Goal: Communication & Community: Answer question/provide support

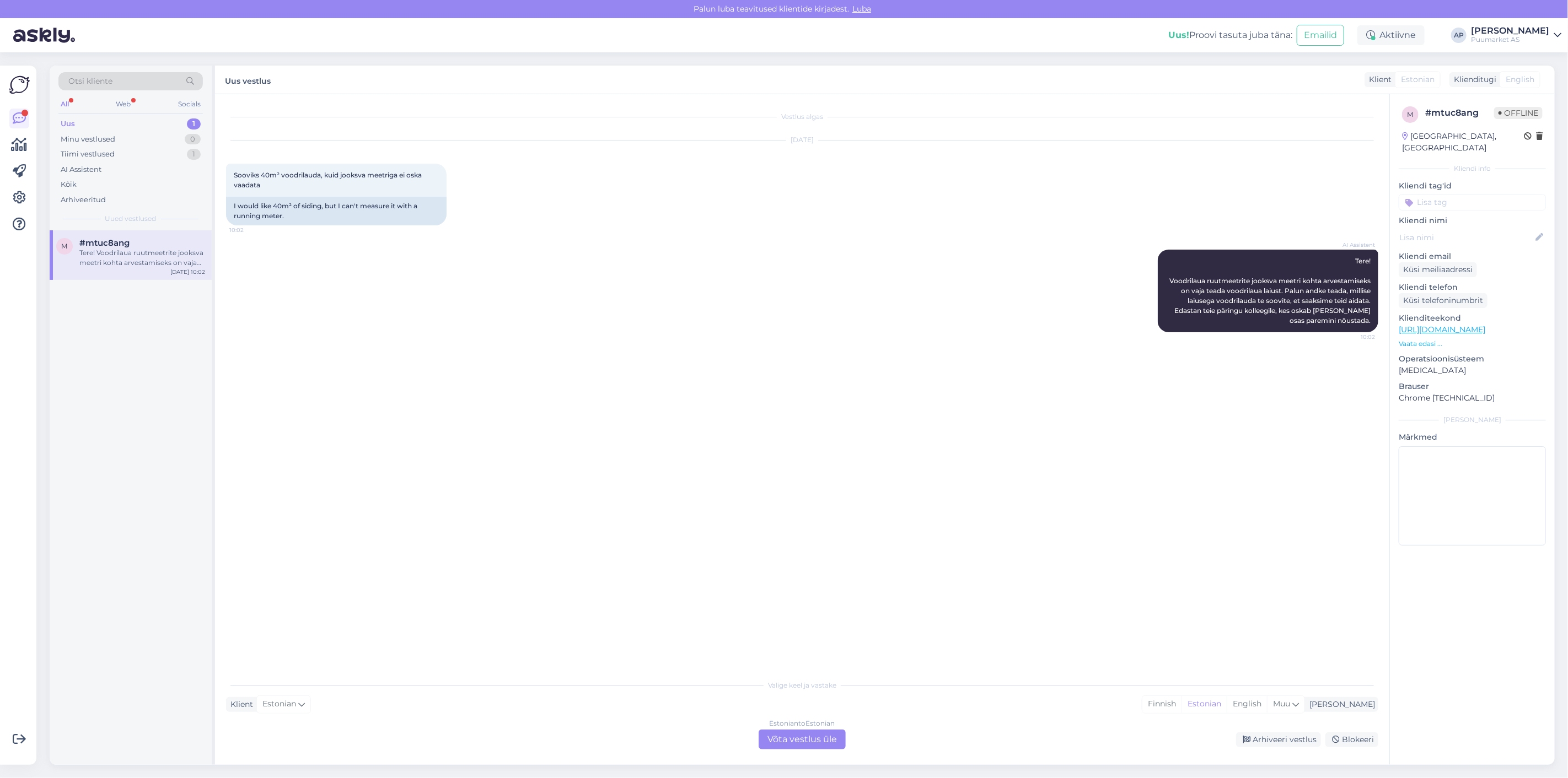
click at [139, 264] on div "Tere! Voodrilaua ruutmeetrite jooksva meetri kohta arvestamiseks on vaja teada …" at bounding box center [142, 258] width 126 height 20
click at [1304, 743] on div "Arhiveeri vestlus" at bounding box center [1278, 741] width 85 height 15
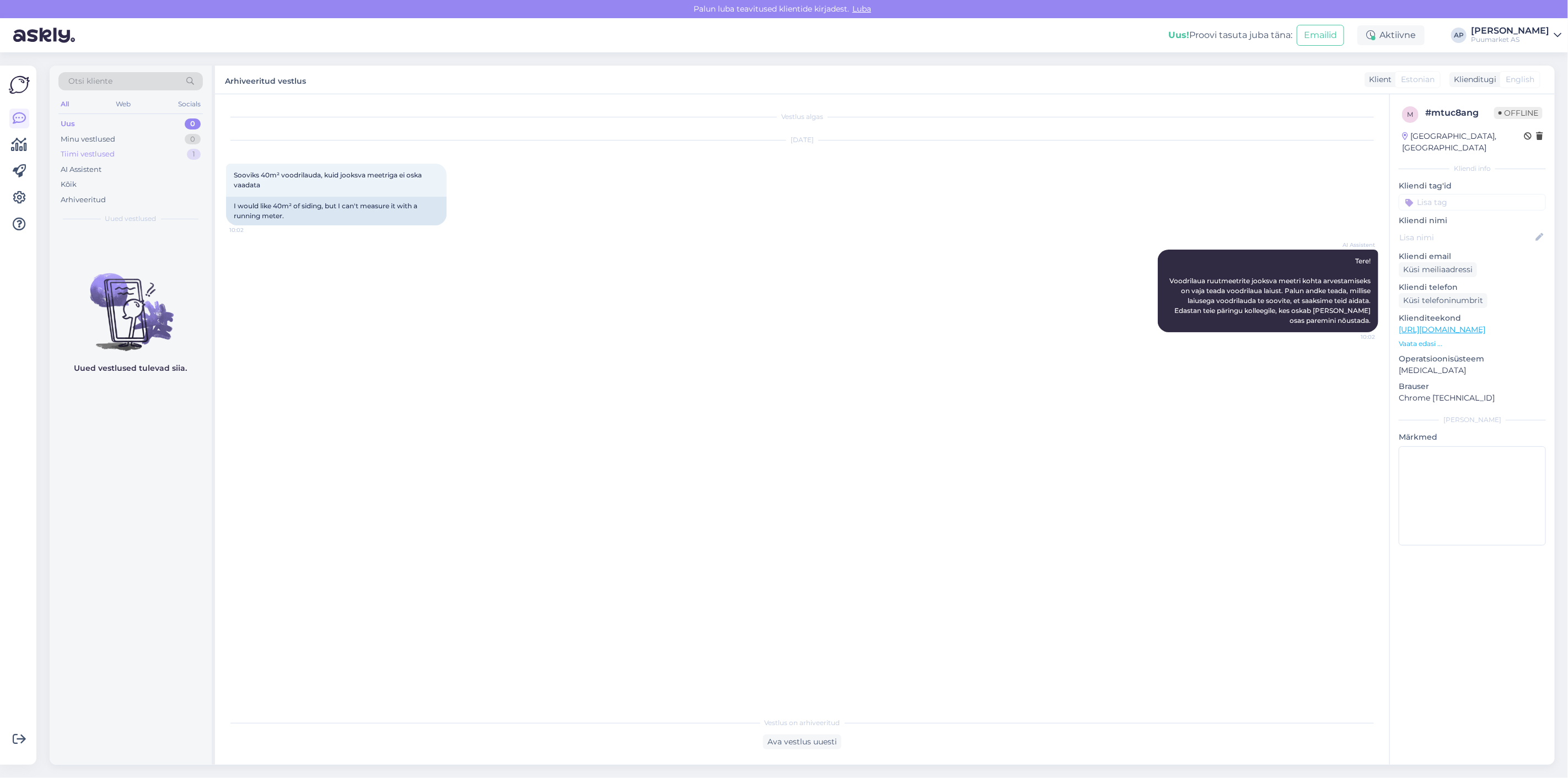
click at [104, 157] on div "Tiimi vestlused" at bounding box center [87, 153] width 54 height 11
click at [116, 257] on div "Lehele saab logida isikliku kontoga ja seejärel saab valida ka juba ärikonto." at bounding box center [142, 258] width 126 height 20
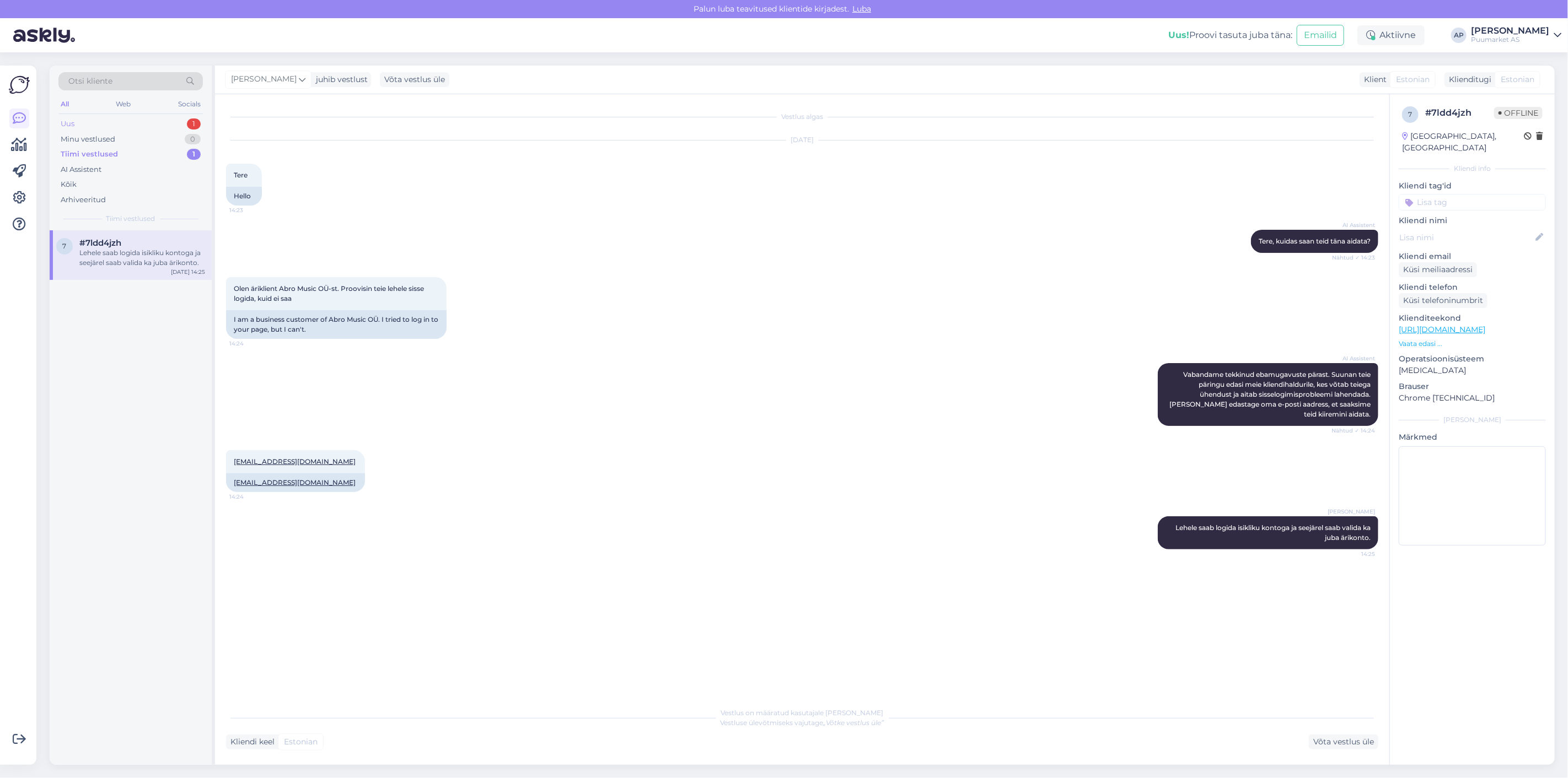
click at [139, 124] on div "Uus 1" at bounding box center [131, 124] width 145 height 15
click at [142, 256] on div "Мы приняли к сведению ваши требования к дверным коробкам размером 90х210 и добо…" at bounding box center [142, 258] width 126 height 20
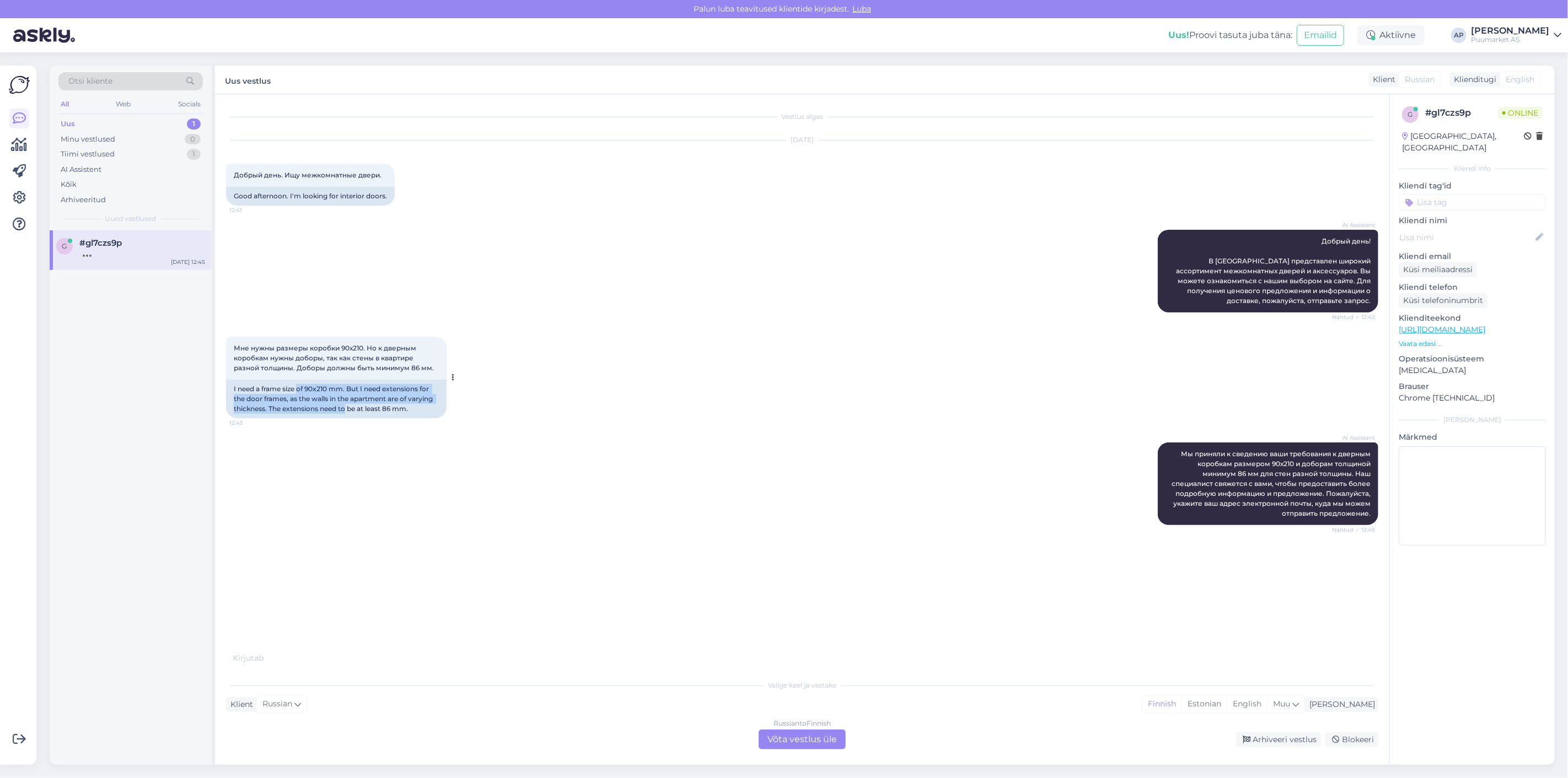
drag, startPoint x: 318, startPoint y: 386, endPoint x: 345, endPoint y: 407, distance: 34.2
click at [345, 407] on div "I need a frame size of 90x210 mm. But I need extensions for the door frames, as…" at bounding box center [337, 399] width 221 height 38
click at [354, 407] on div "I need a frame size of 90x210 mm. But I need extensions for the door frames, as…" at bounding box center [337, 399] width 221 height 38
click at [1427, 78] on span "Russian" at bounding box center [1419, 80] width 30 height 12
click at [1509, 76] on span "English" at bounding box center [1520, 80] width 29 height 12
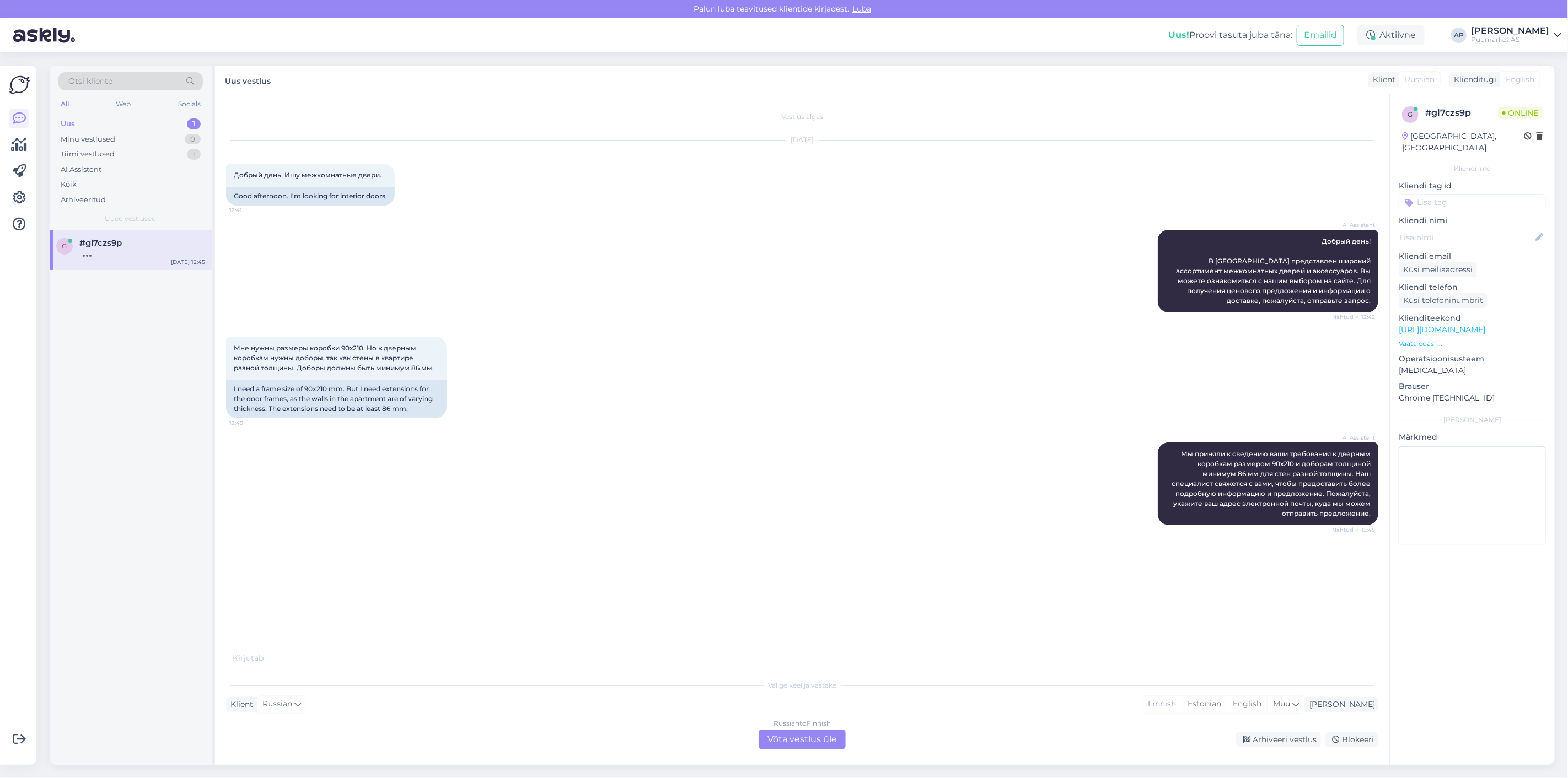
click at [1516, 81] on span "English" at bounding box center [1520, 80] width 29 height 12
click at [796, 737] on div "Russian to Finnish Võta vestlus üle" at bounding box center [802, 740] width 87 height 20
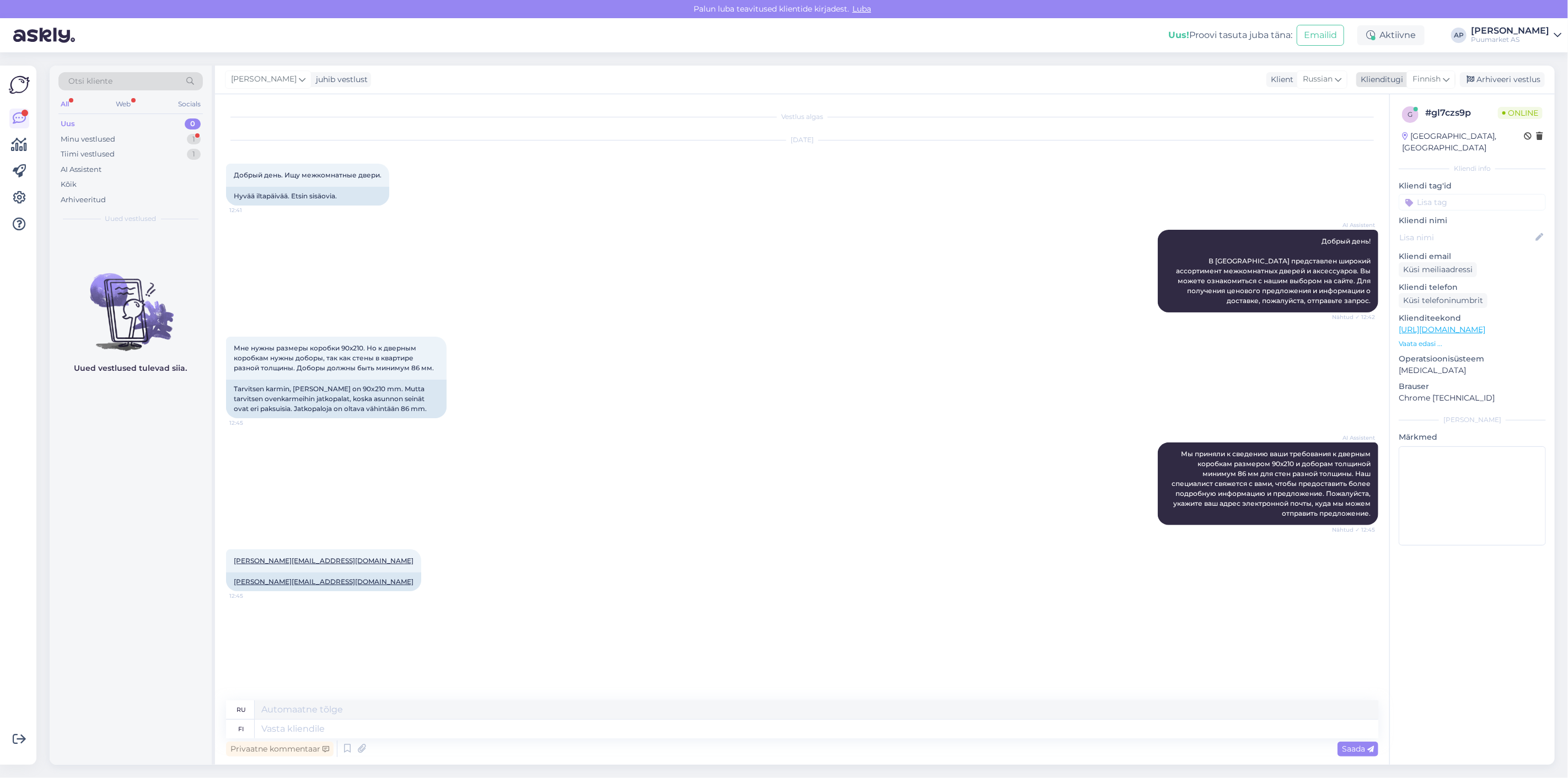
click at [1420, 80] on span "Finnish" at bounding box center [1426, 79] width 28 height 12
type input "est"
click at [1386, 128] on link "Estonian" at bounding box center [1406, 129] width 121 height 17
click at [146, 141] on div "Minu vestlused 1" at bounding box center [131, 139] width 145 height 15
click at [116, 123] on div "Uus 0" at bounding box center [131, 124] width 145 height 15
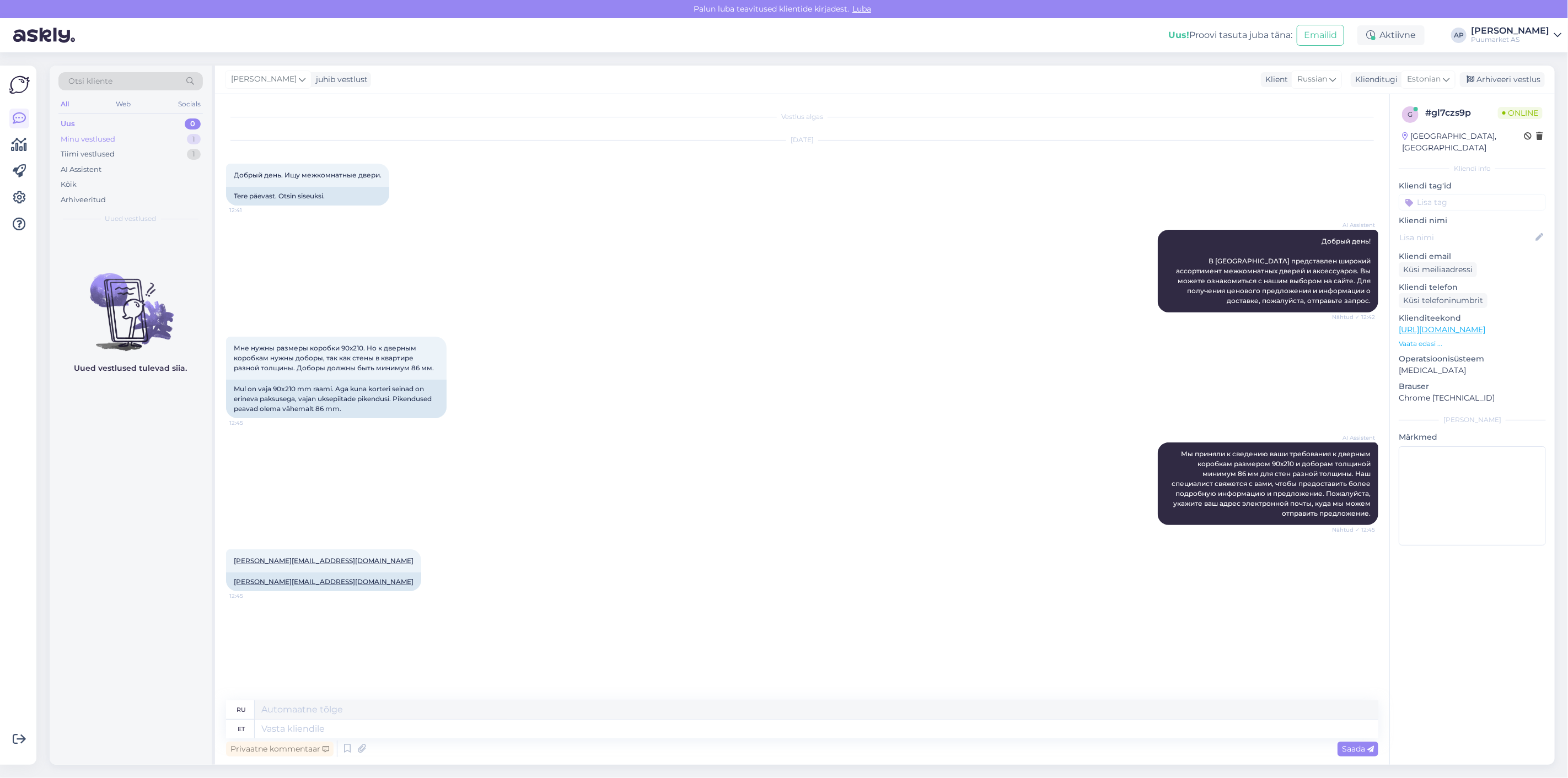
click at [112, 139] on div "Minu vestlused" at bounding box center [87, 139] width 55 height 11
click at [135, 295] on div "g #gl7czs9p [PERSON_NAME][EMAIL_ADDRESS][DOMAIN_NAME] [DATE] 12:45" at bounding box center [131, 497] width 162 height 534
click at [120, 256] on div "[PERSON_NAME][EMAIL_ADDRESS][DOMAIN_NAME]" at bounding box center [142, 258] width 126 height 20
click at [811, 271] on div "AI Assistent Добрый день! В [GEOGRAPHIC_DATA] представлен широкий ассортимент м…" at bounding box center [802, 271] width 1152 height 106
click at [1436, 76] on span "Estonian" at bounding box center [1424, 79] width 34 height 12
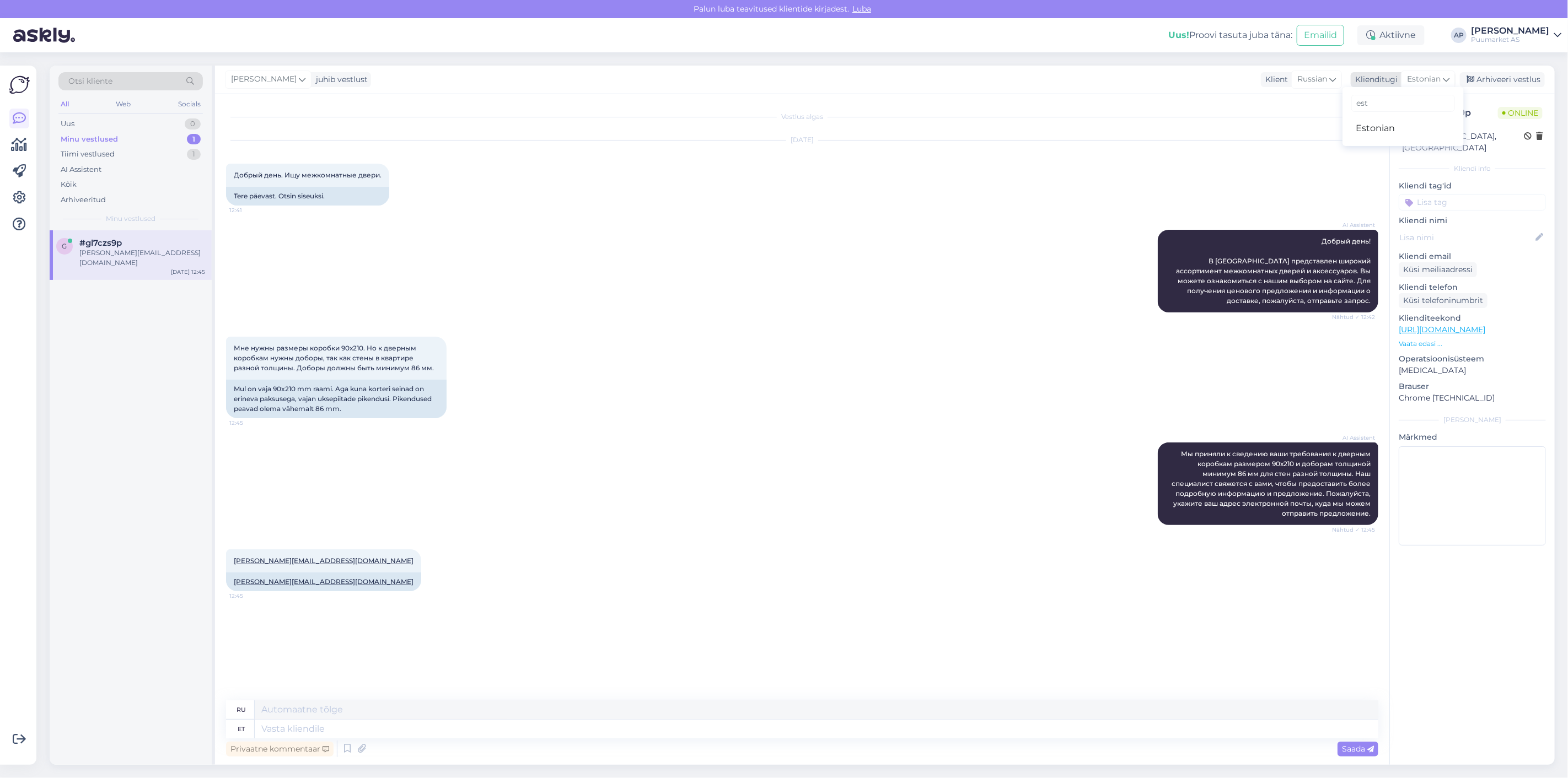
click at [1436, 76] on span "Estonian" at bounding box center [1424, 79] width 34 height 12
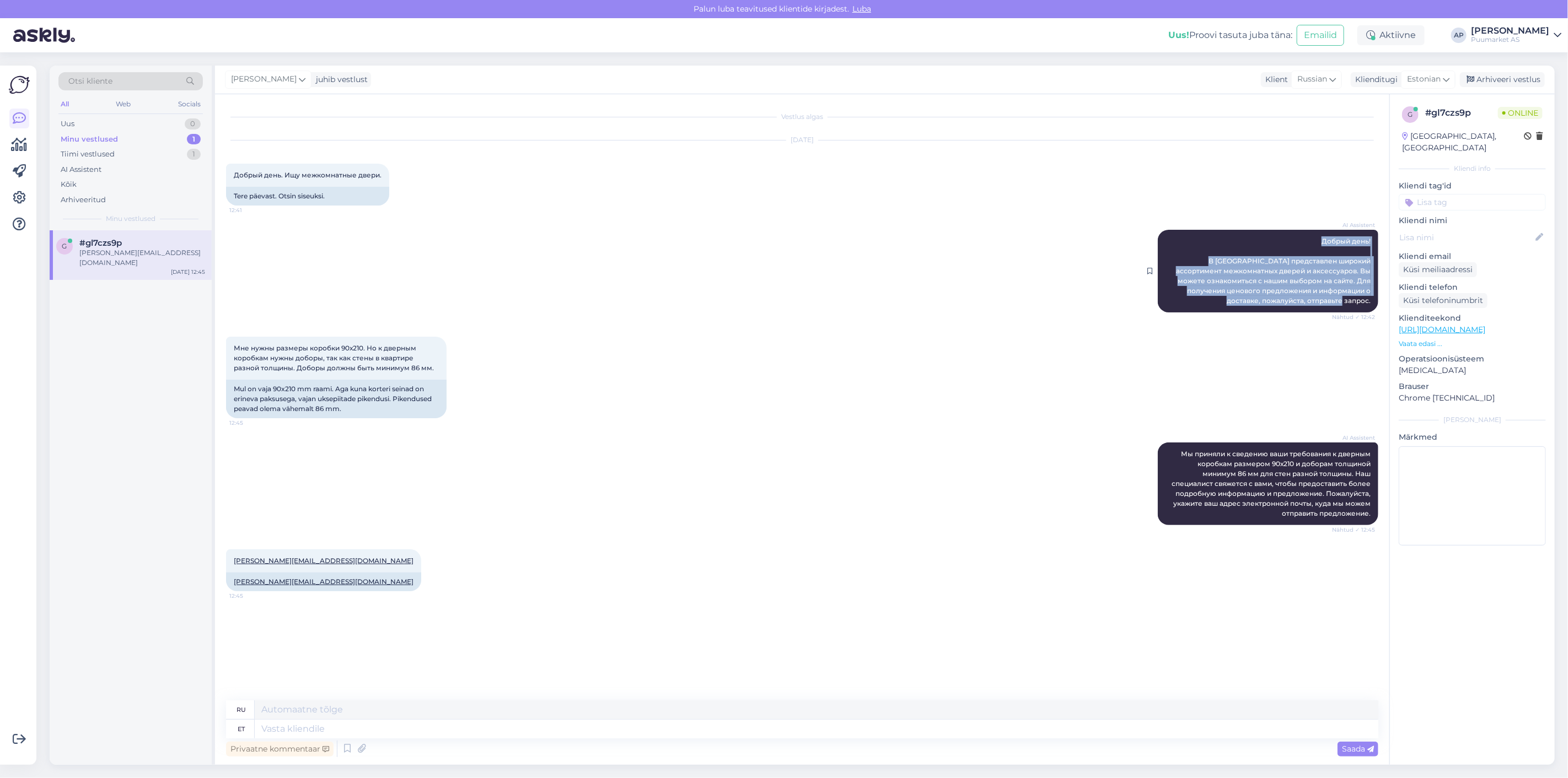
drag, startPoint x: 1320, startPoint y: 243, endPoint x: 1375, endPoint y: 302, distance: 80.7
click at [1375, 302] on div "AI Assistent Добрый день! В [GEOGRAPHIC_DATA] представлен широкий ассортимент м…" at bounding box center [1269, 271] width 221 height 83
copy span "Добрый день! В [GEOGRAPHIC_DATA] представлен широкий ассортимент межкомнатных д…"
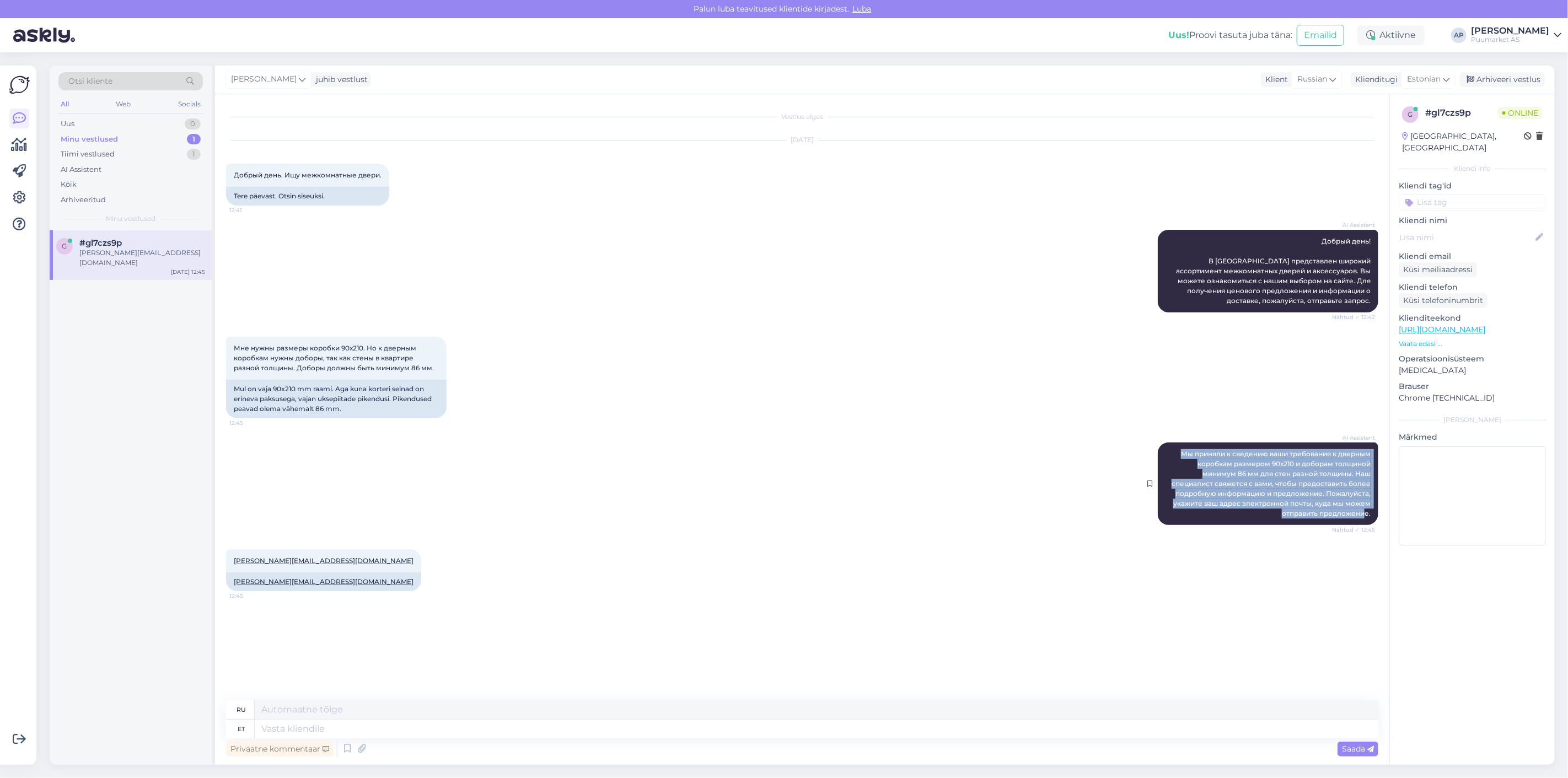
drag, startPoint x: 1176, startPoint y: 455, endPoint x: 1364, endPoint y: 521, distance: 199.2
click at [1364, 521] on div "AI Assistent Мы приняли к сведению ваши требования к дверным коробкам размером …" at bounding box center [1269, 483] width 221 height 83
copy span "Мы приняли к сведению ваши требования к дверным коробкам размером 90х210 и добо…"
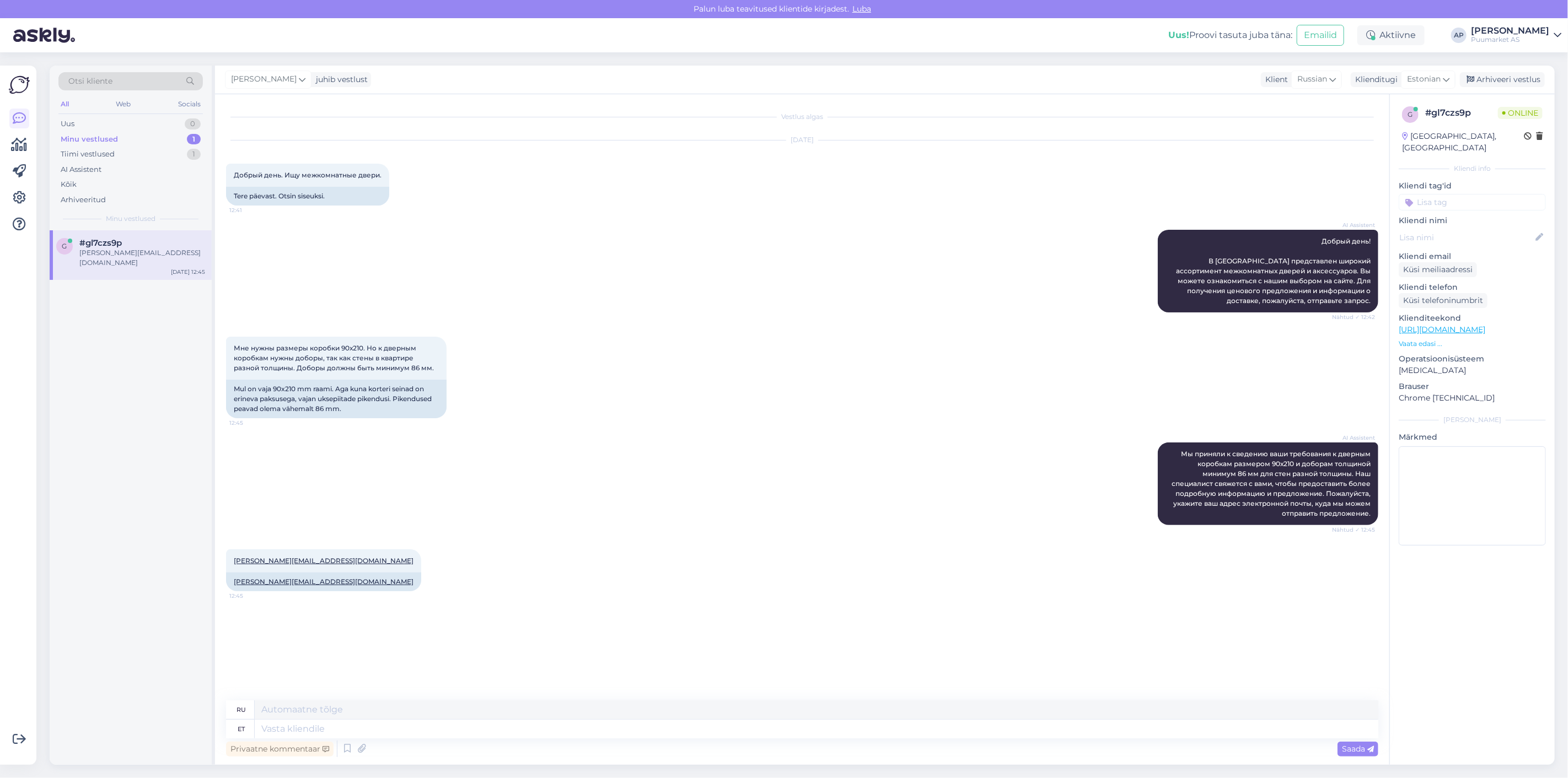
click at [569, 587] on div "[PERSON_NAME][EMAIL_ADDRESS][DOMAIN_NAME] 12:45 [PERSON_NAME][EMAIL_ADDRESS][DO…" at bounding box center [802, 570] width 1152 height 66
drag, startPoint x: 368, startPoint y: 412, endPoint x: 318, endPoint y: 411, distance: 50.0
click at [318, 411] on div "Mul on vaja 90x210 mm raami. Aga kuna korteri seinad on erineva paksusega, vaja…" at bounding box center [337, 399] width 221 height 38
click at [541, 625] on div "Vestlus algas [DATE] Добрый день. Ищу межкомнатные двери. 12:41 Tere päevast. O…" at bounding box center [807, 398] width 1162 height 585
drag, startPoint x: 433, startPoint y: 366, endPoint x: 234, endPoint y: 346, distance: 200.0
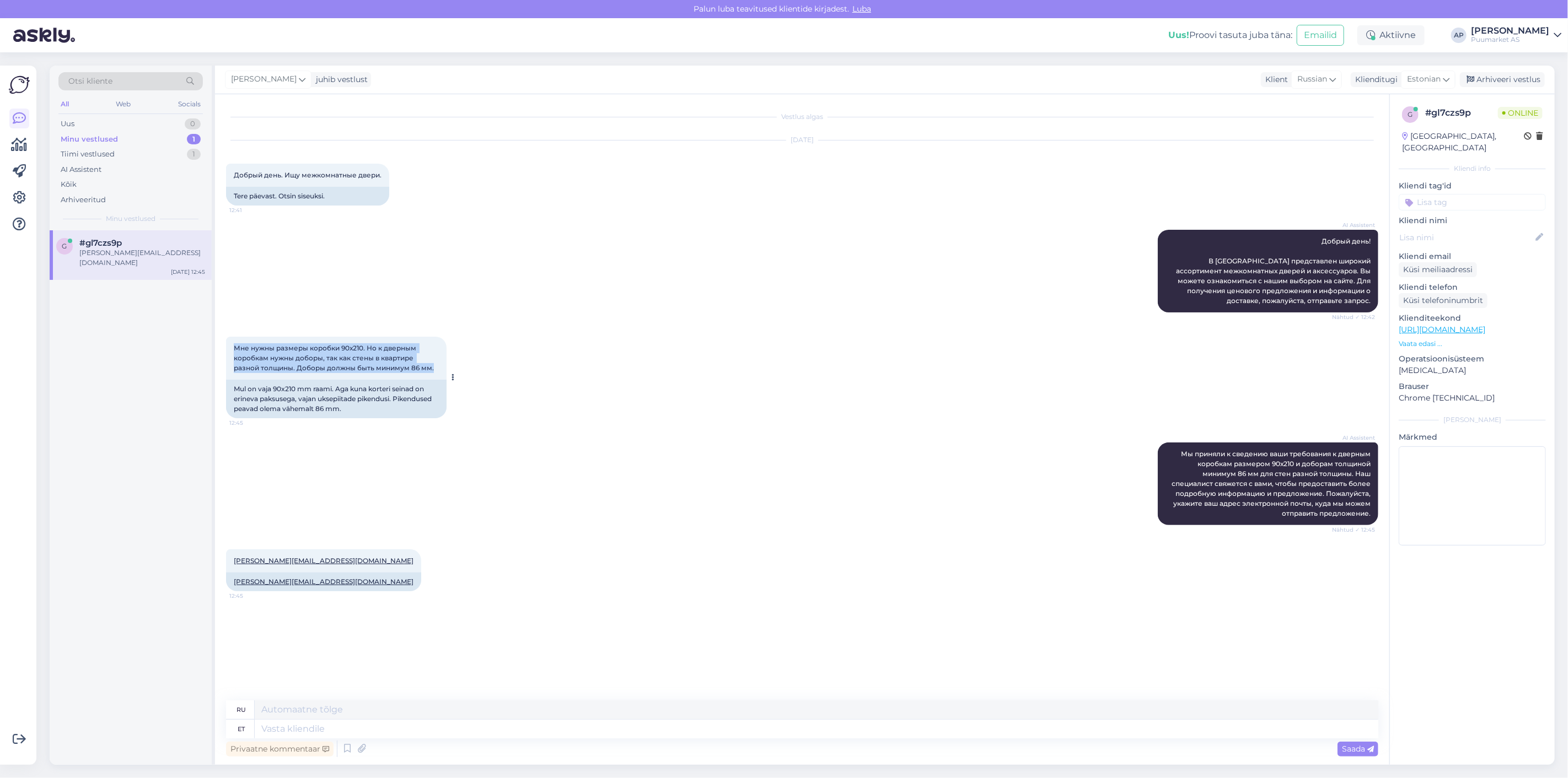
click at [234, 346] on div "Мне нужны размеры коробки 90х210. Но к дверным коробкам нужны доборы, так как с…" at bounding box center [337, 358] width 221 height 43
copy span "Мне нужны размеры коробки 90х210. Но к дверным коробкам нужны доборы, так как с…"
click at [730, 504] on div "AI Assistent Мы приняли к сведению ваши требования к дверным коробкам размером …" at bounding box center [802, 483] width 1152 height 106
click at [495, 726] on textarea at bounding box center [817, 730] width 1124 height 19
click at [534, 657] on div "Vestlus algas [DATE] Добрый день. Ищу межкомнатные двери. 12:41 Tere päevast. O…" at bounding box center [807, 398] width 1162 height 585
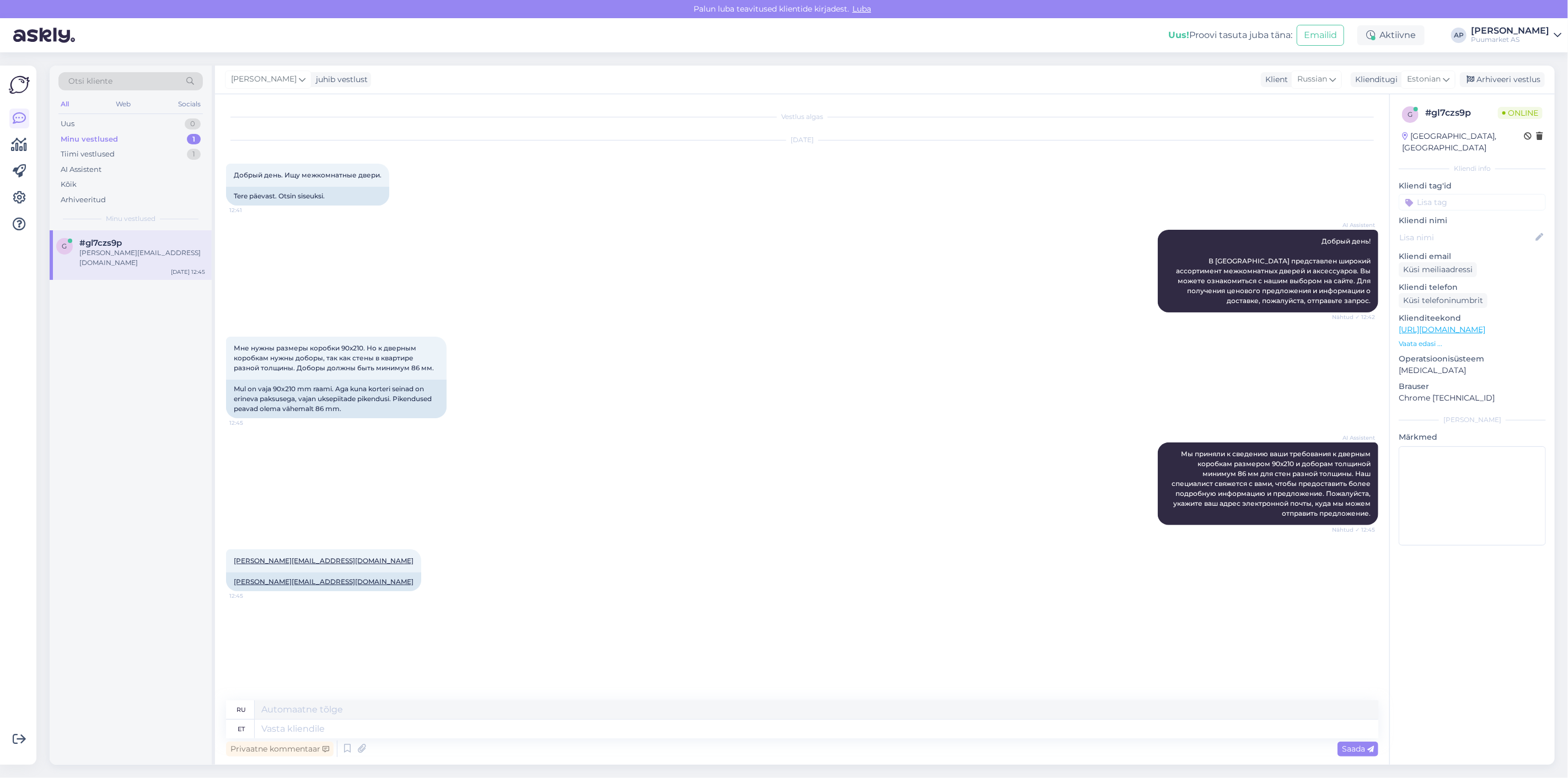
click at [553, 322] on div "AI Assistent Добрый день! В [GEOGRAPHIC_DATA] представлен широкий ассортимент м…" at bounding box center [802, 271] width 1152 height 106
drag, startPoint x: 318, startPoint y: 560, endPoint x: 232, endPoint y: 559, distance: 86.0
click at [232, 559] on div "[PERSON_NAME][EMAIL_ADDRESS][DOMAIN_NAME] 12:45" at bounding box center [323, 561] width 195 height 23
copy link "[PERSON_NAME][EMAIL_ADDRESS][DOMAIN_NAME]"
drag, startPoint x: 234, startPoint y: 387, endPoint x: 240, endPoint y: 390, distance: 6.7
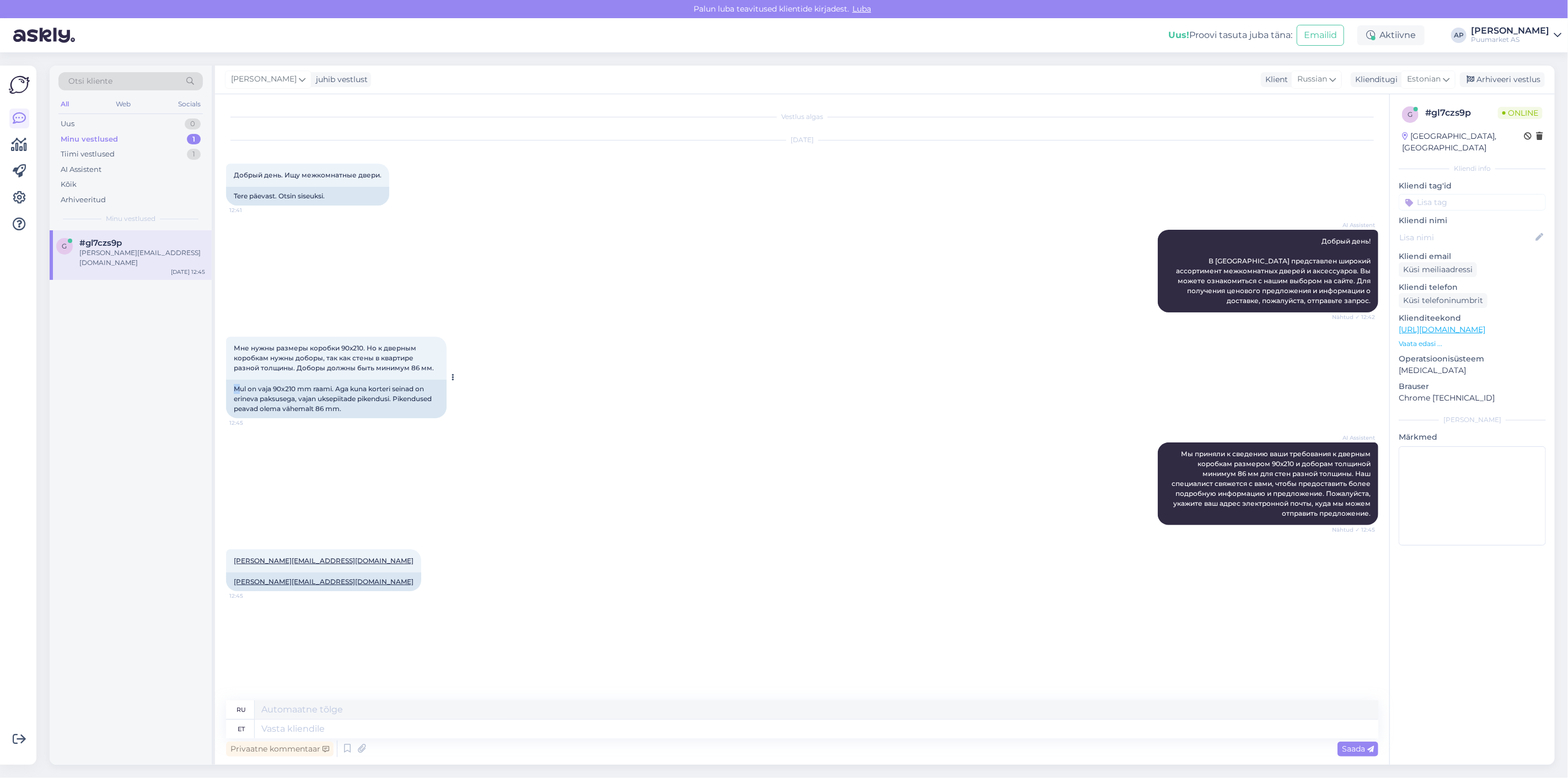
click at [240, 390] on div "Mul on vaja 90x210 mm raami. Aga kuna korteri seinad on erineva paksusega, vaja…" at bounding box center [337, 399] width 221 height 38
click at [240, 389] on div "Mul on vaja 90x210 mm raami. Aga kuna korteri seinad on erineva paksusega, vaja…" at bounding box center [337, 399] width 221 height 38
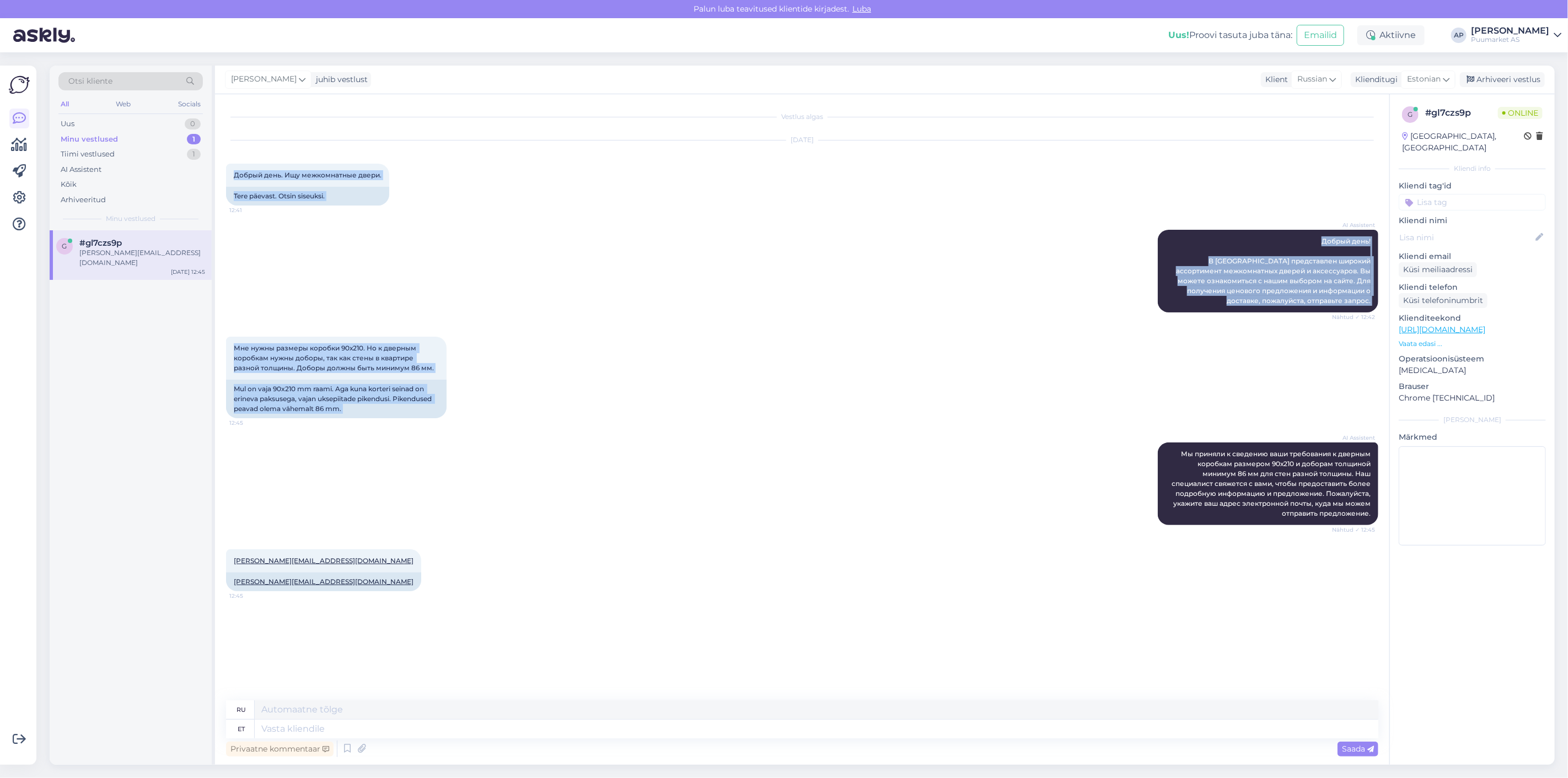
drag, startPoint x: 227, startPoint y: 168, endPoint x: 416, endPoint y: 442, distance: 332.9
click at [416, 442] on div "Vestlus algas [DATE] Добрый день. Ищу межкомнатные двери. 12:41 Tere päevast. O…" at bounding box center [807, 398] width 1162 height 585
click at [416, 442] on div "AI Assistent Мы приняли к сведению ваши требования к дверным коробкам размером …" at bounding box center [802, 483] width 1152 height 106
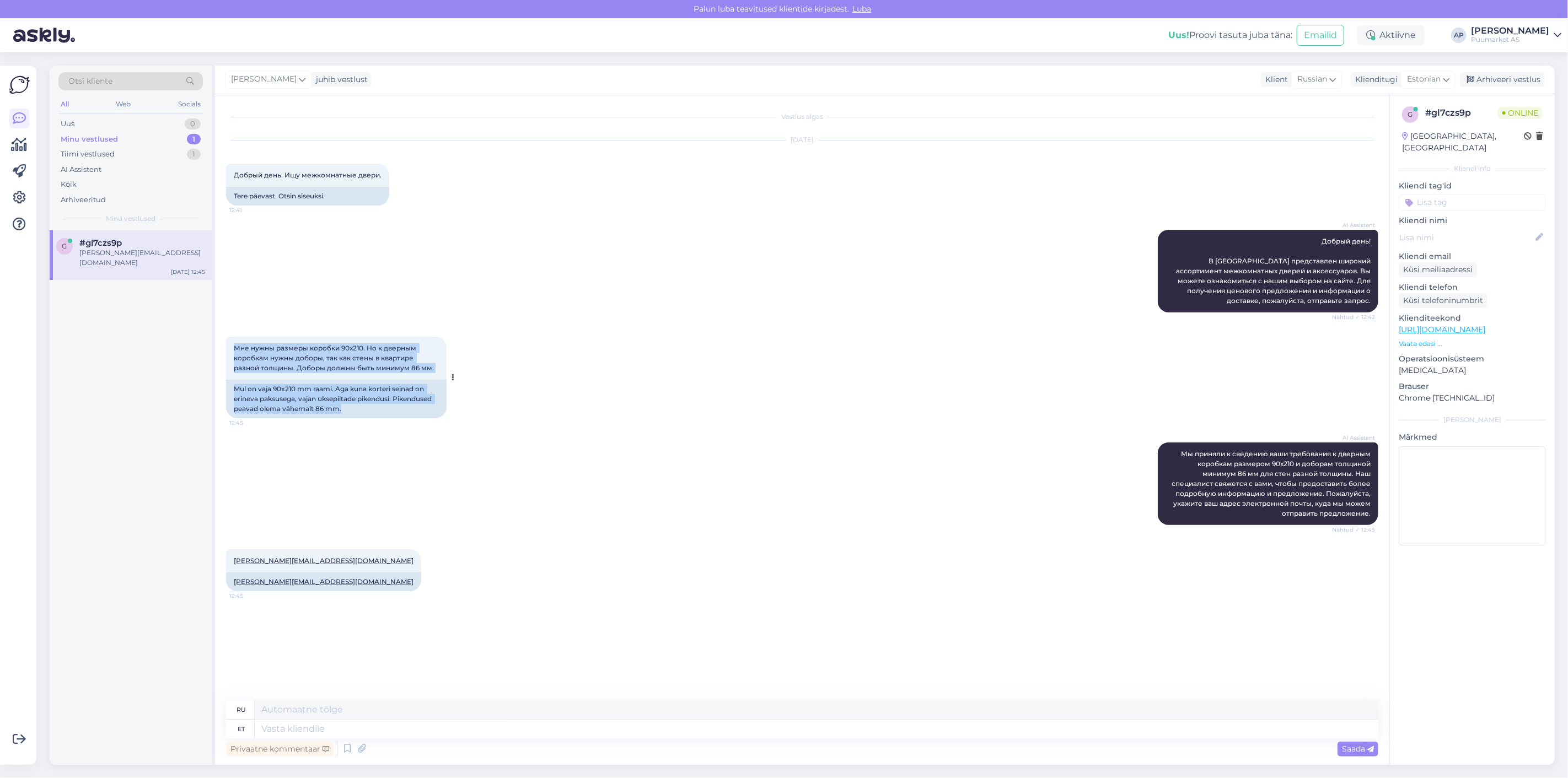
drag, startPoint x: 371, startPoint y: 409, endPoint x: 225, endPoint y: 344, distance: 159.8
click at [226, 344] on div "Мне нужны размеры коробки 90х210. Но к дверным коробкам нужны доборы, так как с…" at bounding box center [337, 377] width 221 height 82
copy div "Мне нужны размеры коробки 90х210. Но к дверным коробкам нужны доборы, так как с…"
click at [992, 403] on div "Мне нужны размеры коробки 90х210. Но к дверным коробкам нужны доборы, так как с…" at bounding box center [802, 377] width 1152 height 106
click at [1408, 339] on p "Vaata edasi ..." at bounding box center [1472, 343] width 147 height 10
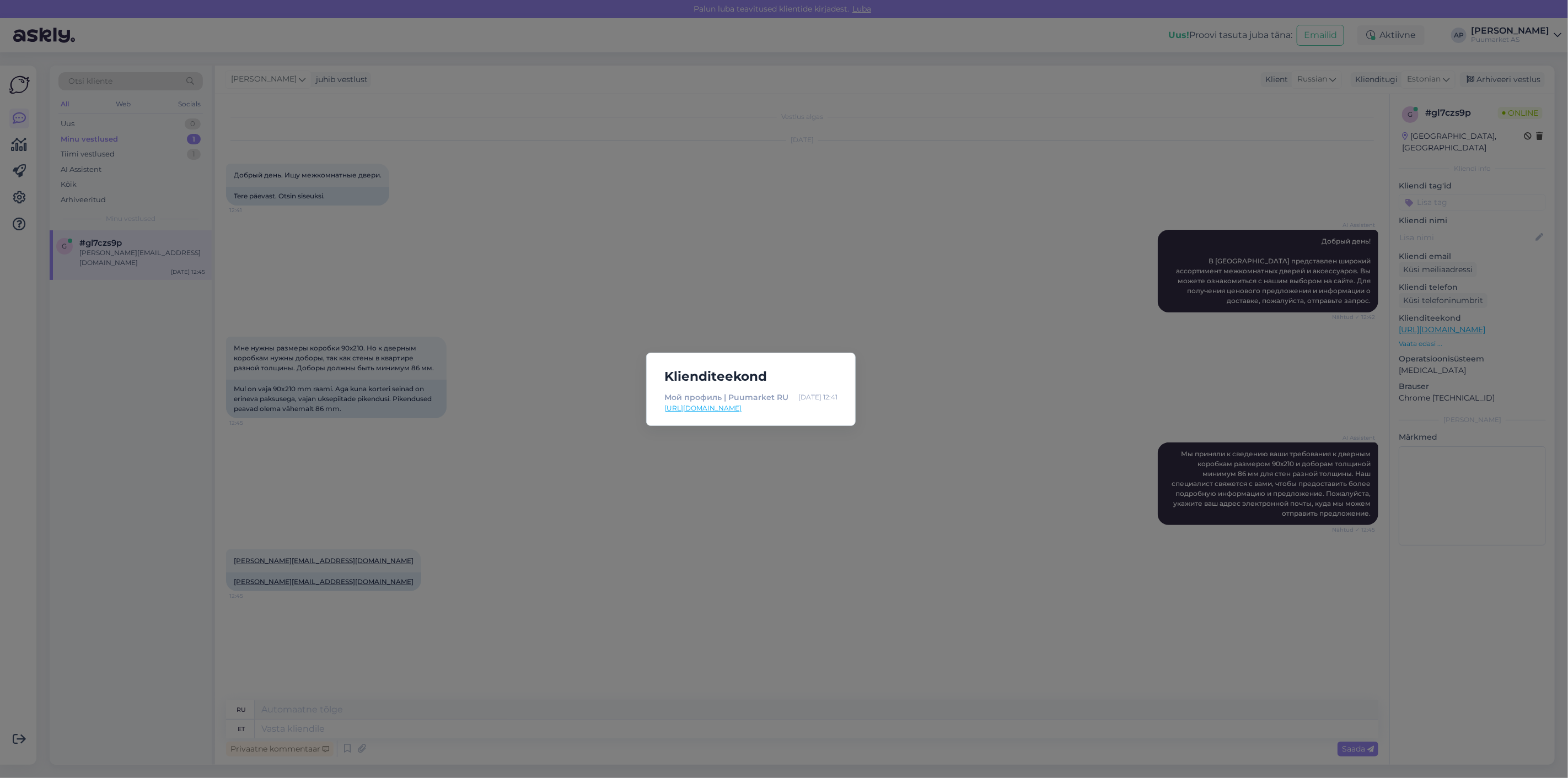
click at [721, 488] on div "Klienditeekond Мой профиль | Puumarket RU [DATE] 12:41 [URL][DOMAIN_NAME]" at bounding box center [784, 389] width 1568 height 778
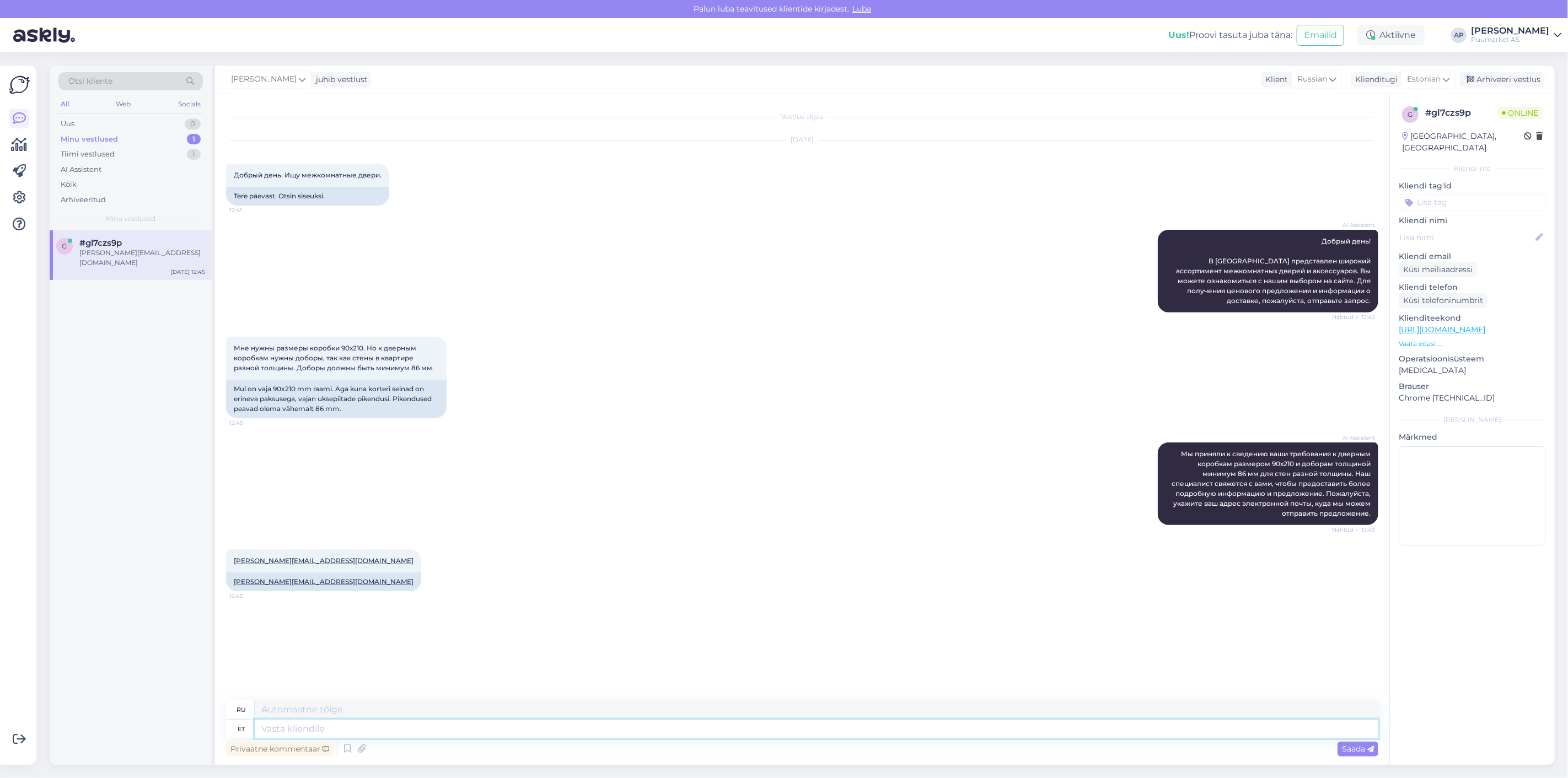
click at [448, 736] on textarea at bounding box center [817, 730] width 1124 height 19
type textarea "Kas"
type textarea "Является"
type textarea "[DEMOGRAPHIC_DATA] valisite u"
type textarea "Выбрали?"
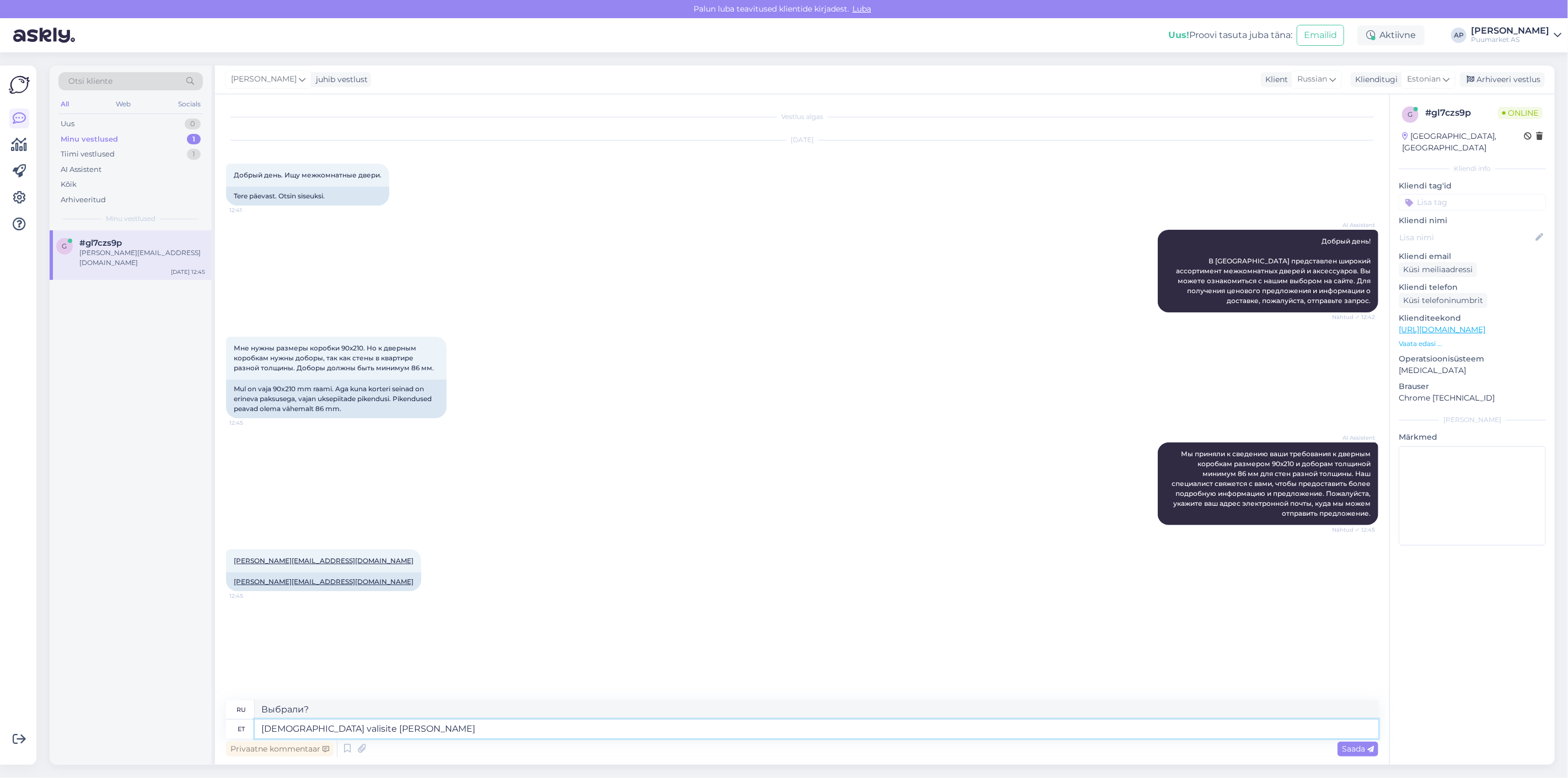
type textarea "[DEMOGRAPHIC_DATA] valisite [PERSON_NAME]"
type textarea "Вы выбрали дверь?"
type textarea "[DEMOGRAPHIC_DATA] valisite ukse v"
type textarea "Вы выбрали дверь или"
type textarea "[DEMOGRAPHIC_DATA] valisite [PERSON_NAME]"
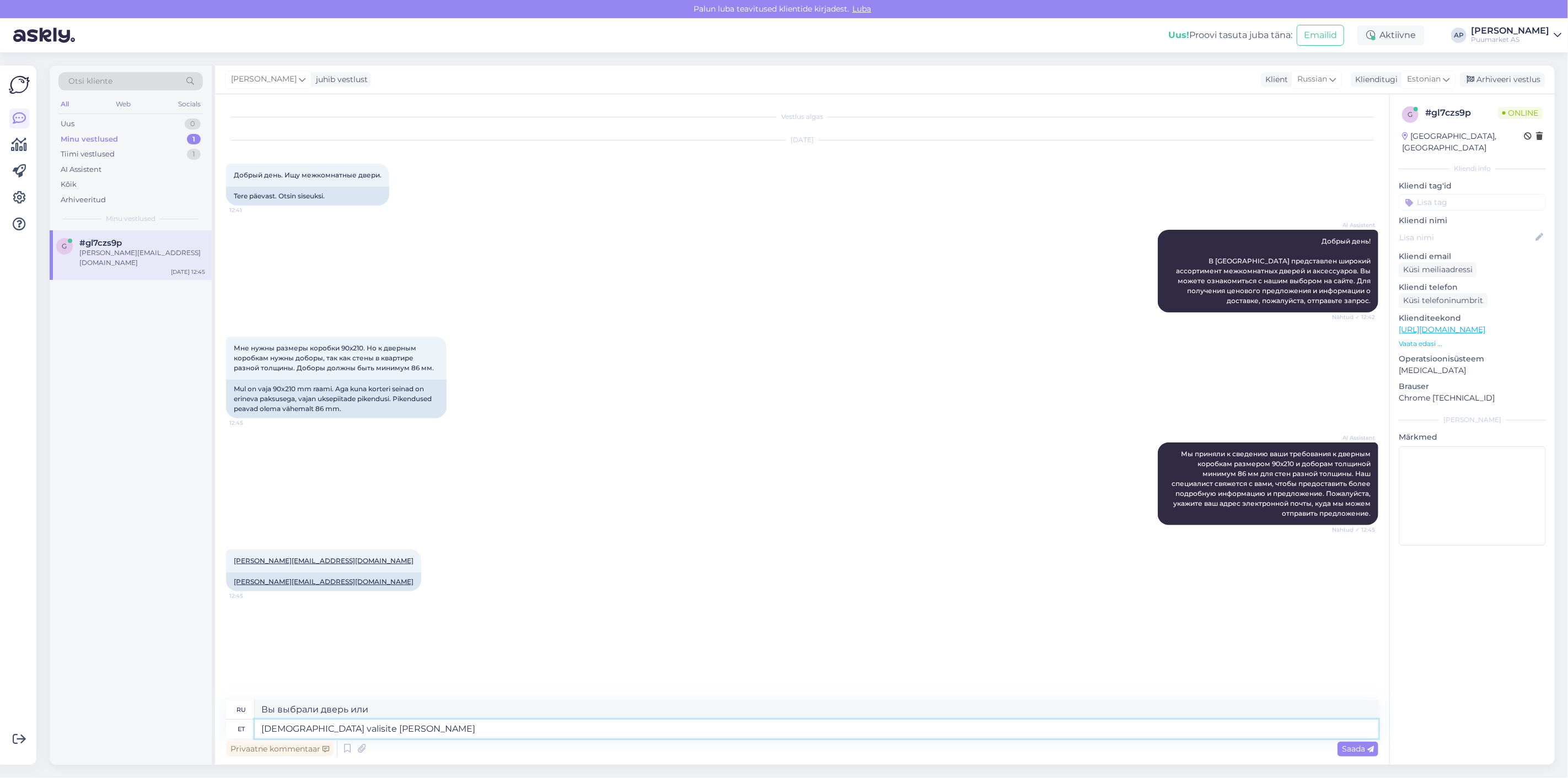
type textarea "Вы выбрали дверь?"
type textarea "Kas vali"
type textarea "Выбрали?"
type textarea "K"
type textarea "Является"
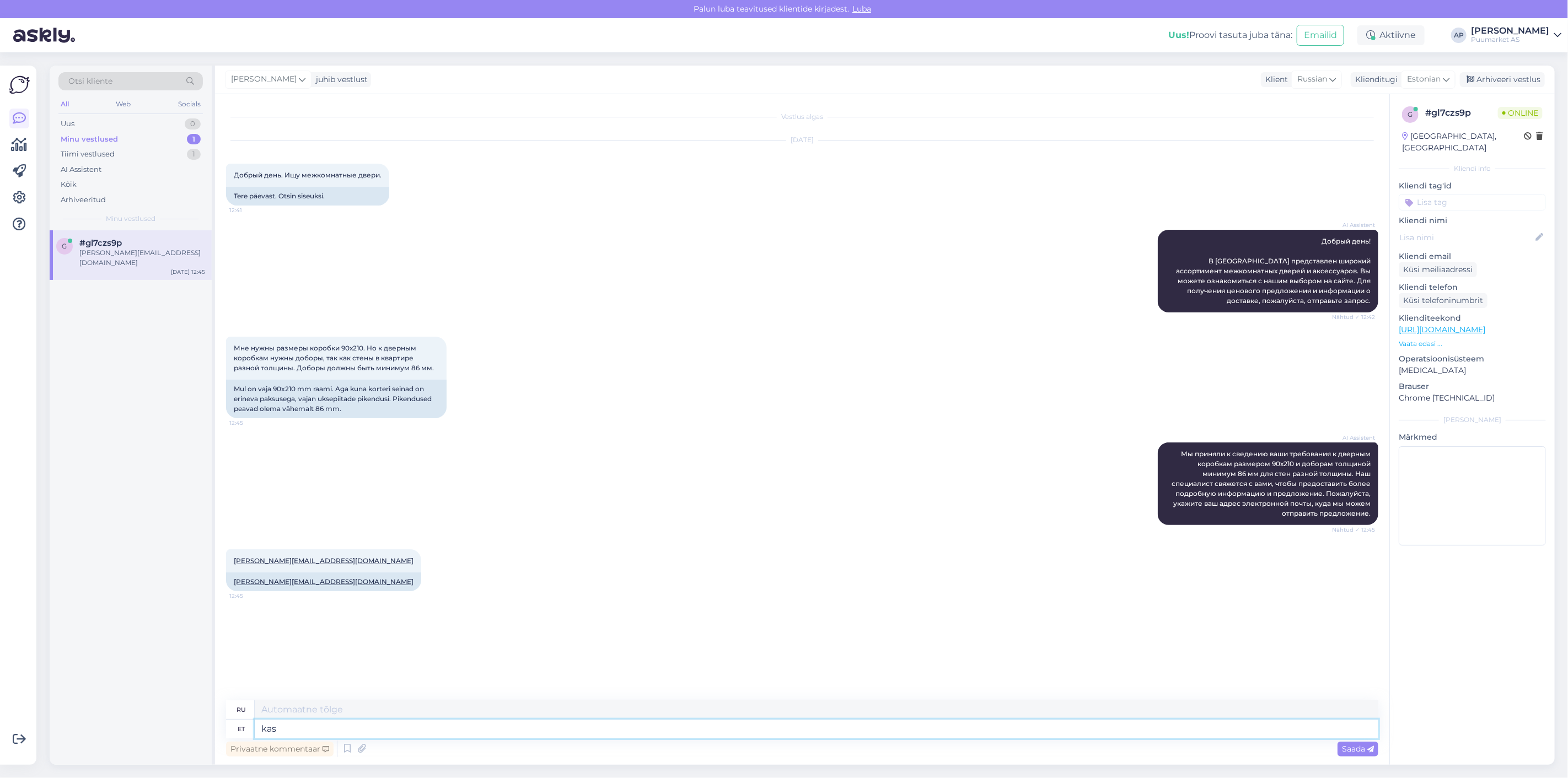
type textarea "kas"
type textarea "ли"
type textarea "kas valisite u"
type textarea "ты выбрал?"
type textarea "kas valisite ukse v"
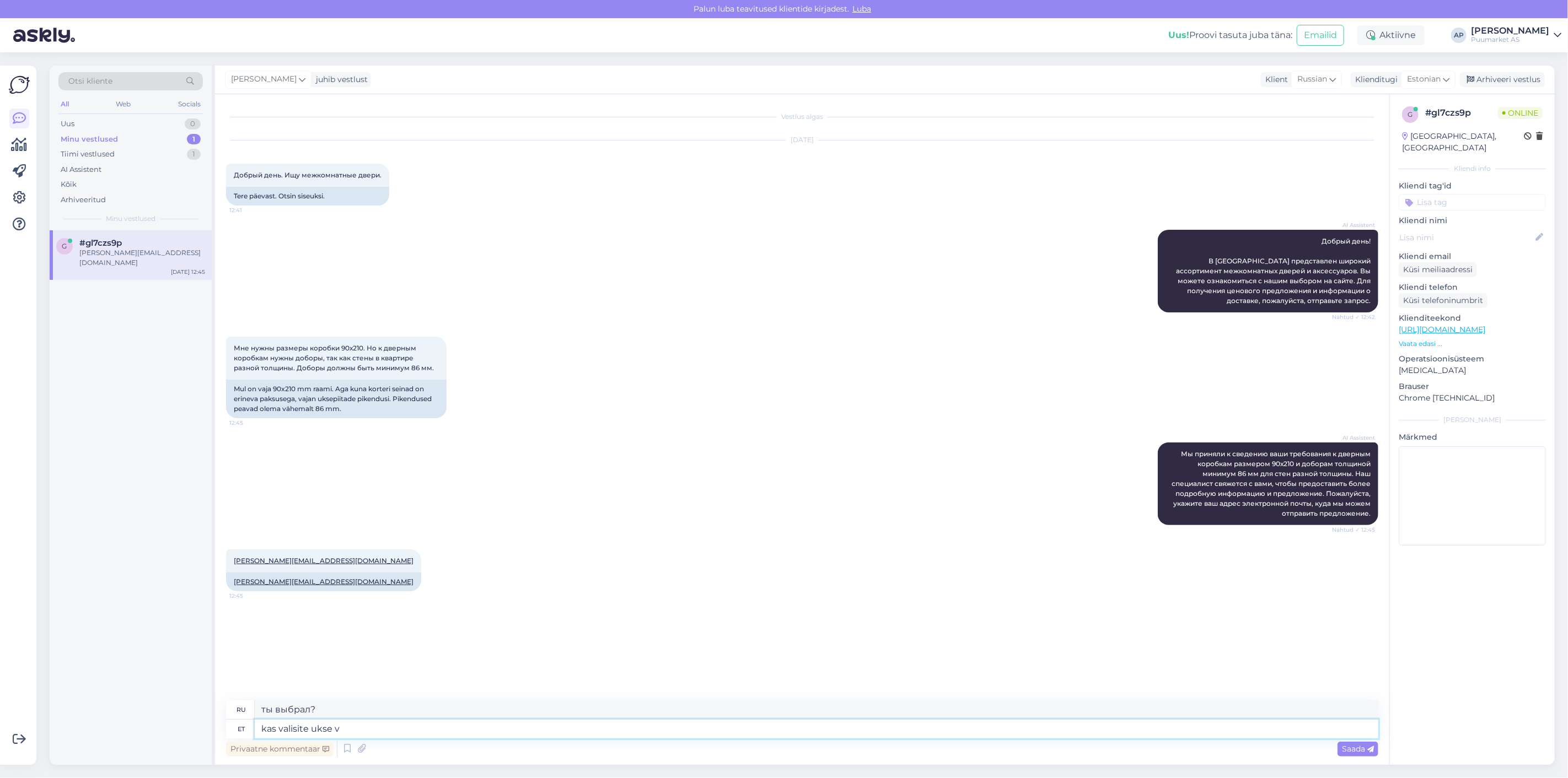
type textarea "Вы выбрали дверь?"
type textarea "kas valisite ukse välja"
type textarea "вы выбрали дверь?"
type textarea "kas valisite ukse välja ?"
type textarea "Вы выбрали дверь?"
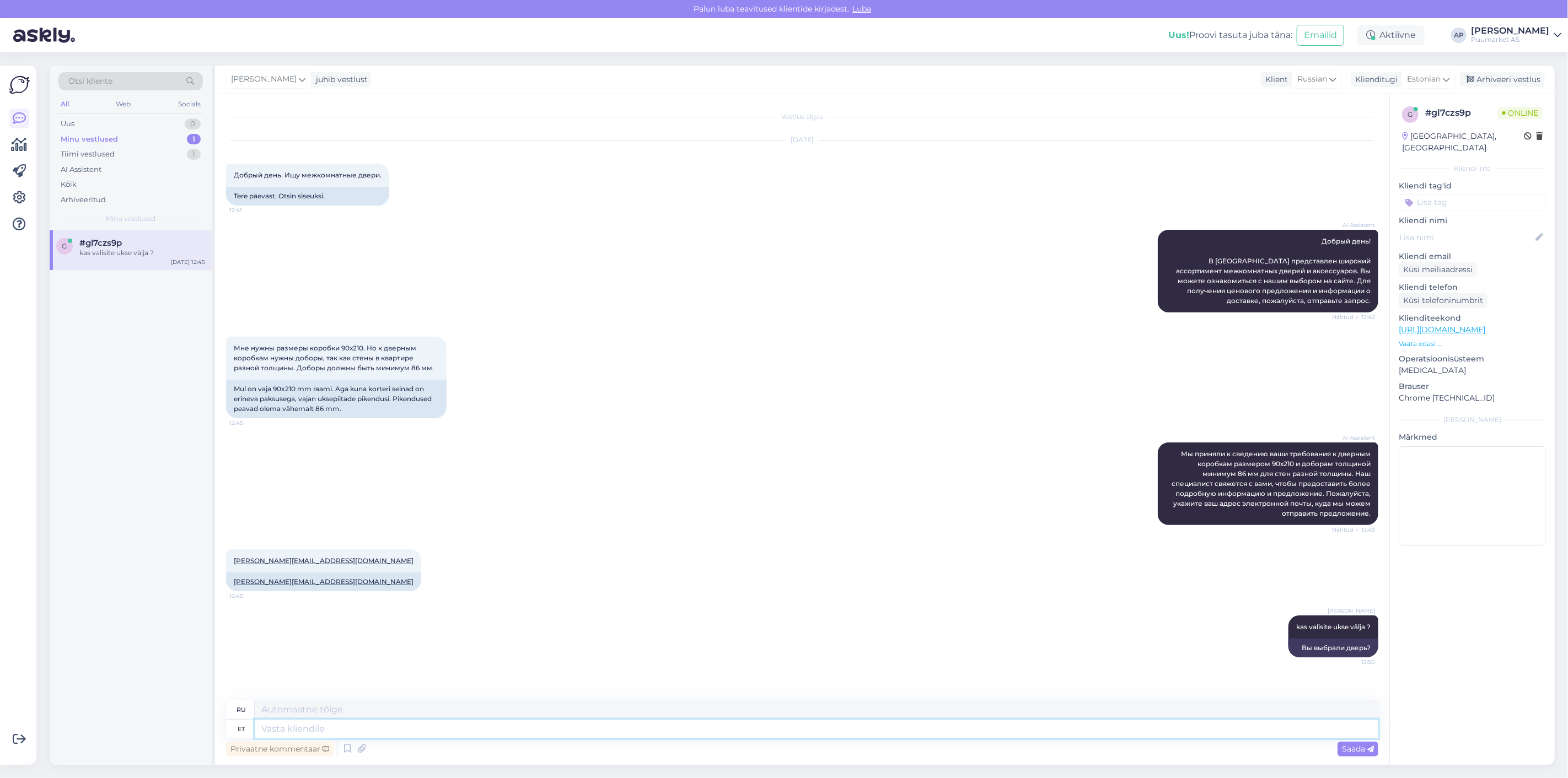
paste textarea "[URL][DOMAIN_NAME]"
type textarea "[URL][DOMAIN_NAME]"
click at [1368, 747] on icon at bounding box center [1370, 749] width 7 height 7
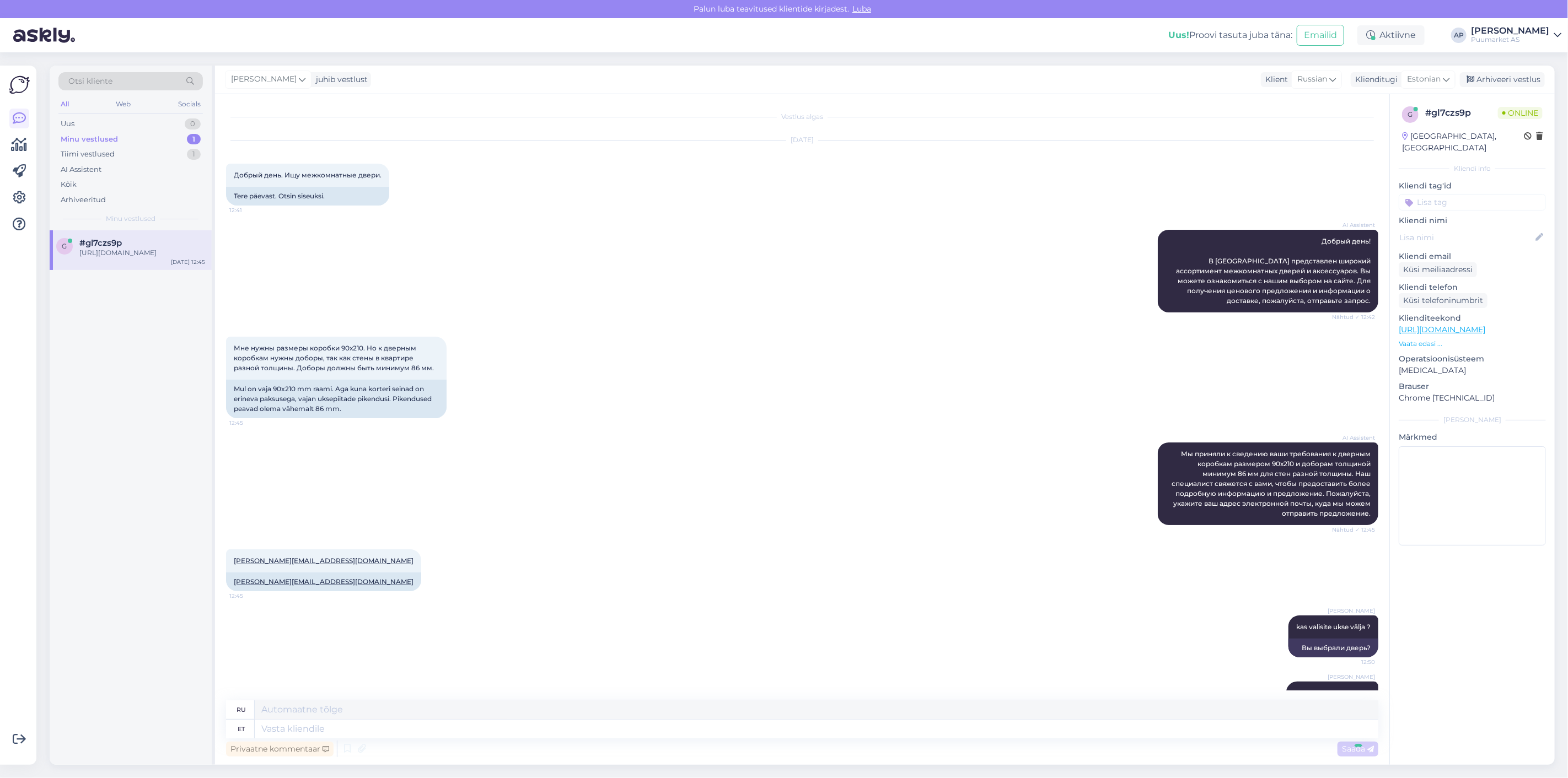
scroll to position [64, 0]
